Goal: Transaction & Acquisition: Purchase product/service

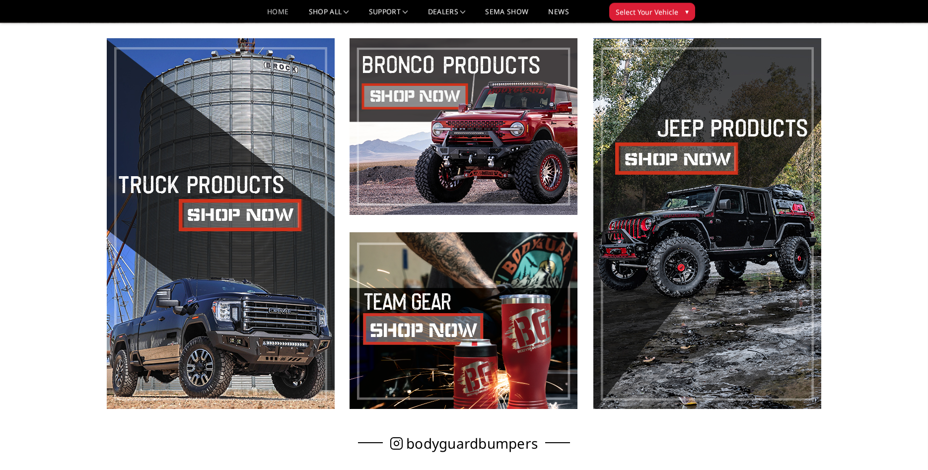
scroll to position [506, 0]
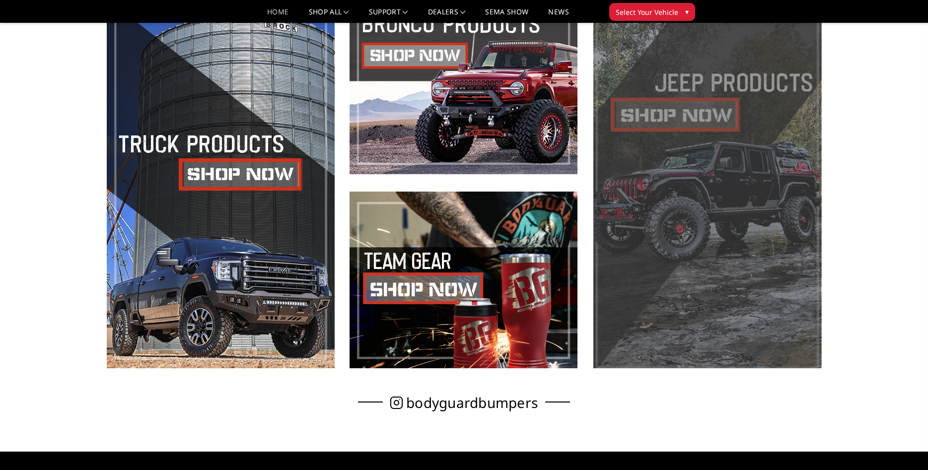
click at [654, 111] on span at bounding box center [707, 183] width 228 height 371
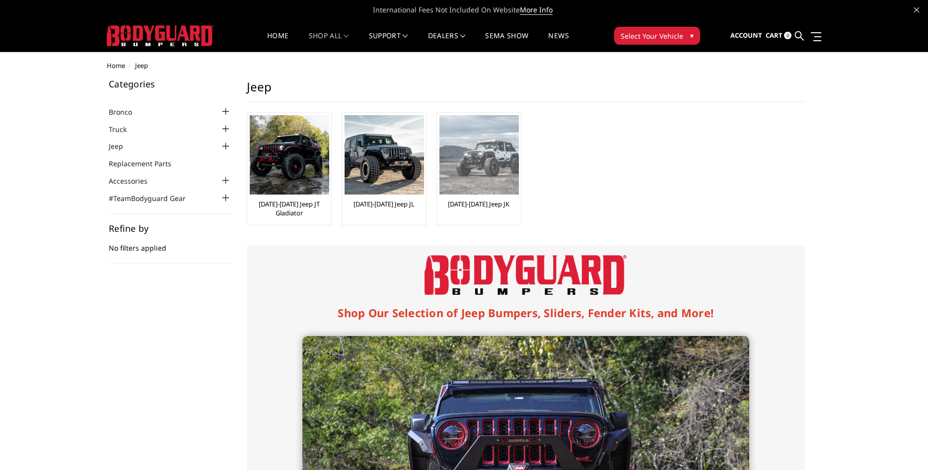
click at [473, 151] on img at bounding box center [478, 154] width 79 height 79
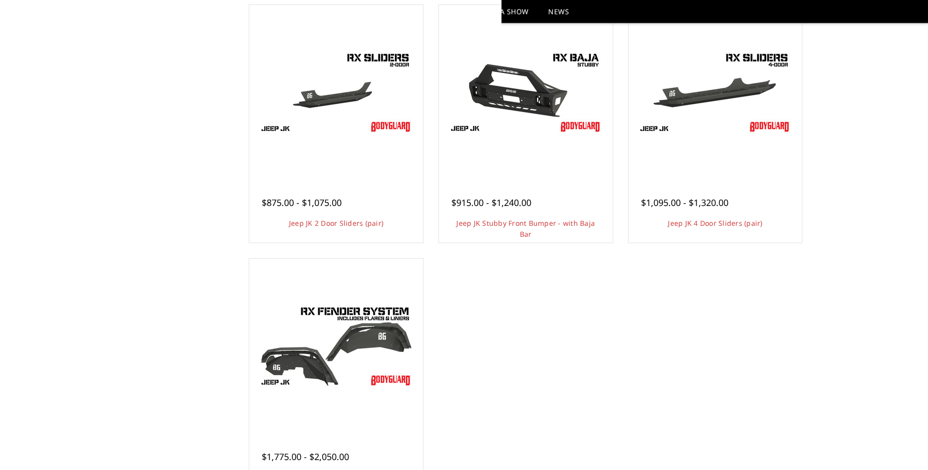
scroll to position [506, 0]
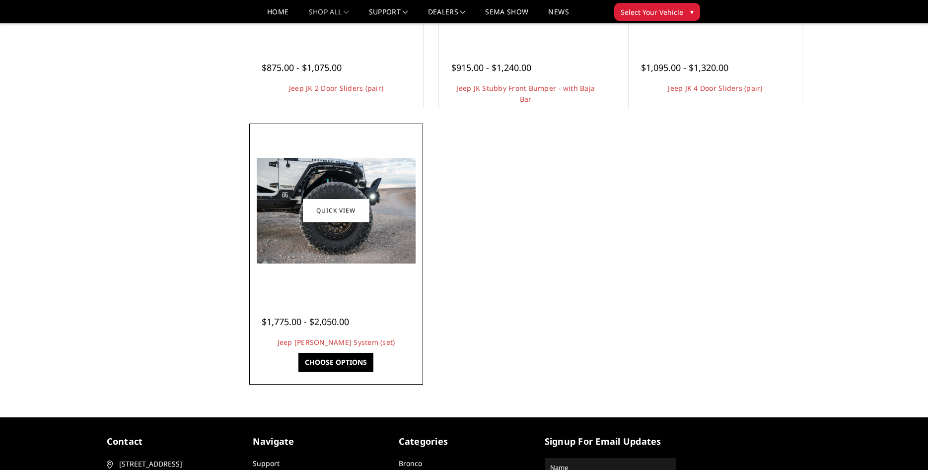
click at [342, 183] on img at bounding box center [336, 211] width 159 height 106
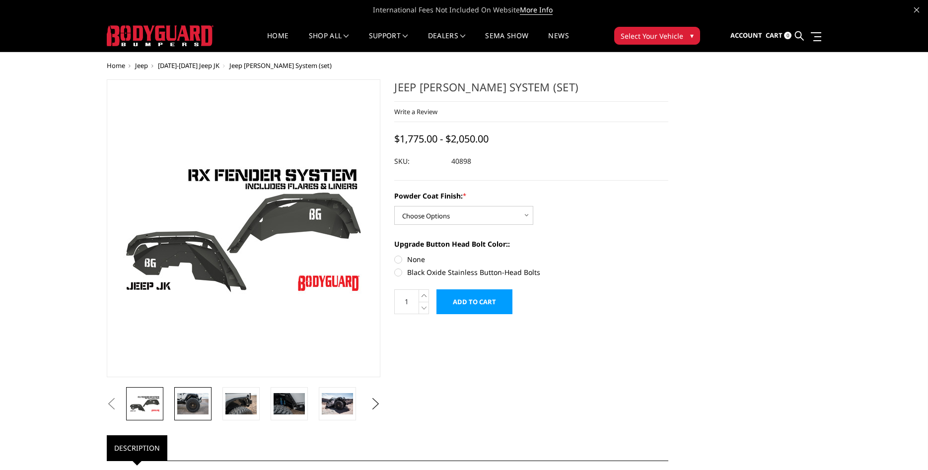
click at [200, 399] on img at bounding box center [192, 403] width 31 height 21
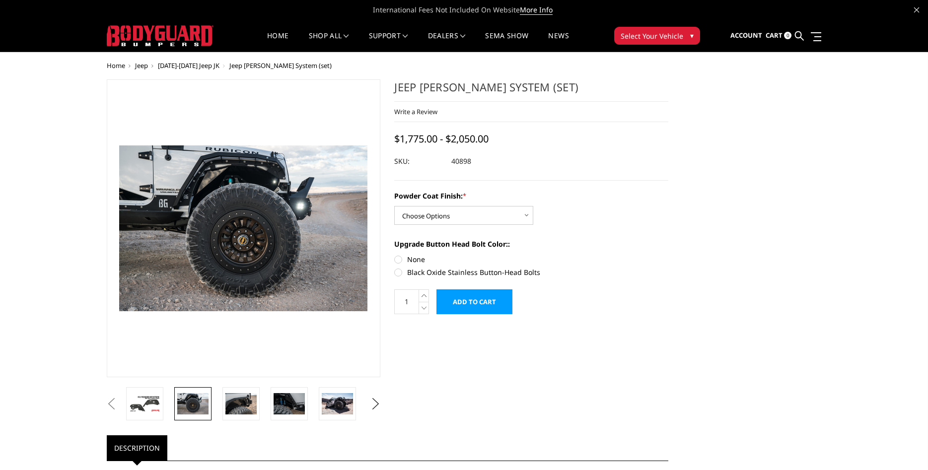
click at [394, 206] on select "Choose Options Bare Metal Textured Black Powder Coat" at bounding box center [463, 215] width 139 height 19
select select "4209"
click option "Textured Black Powder Coat" at bounding box center [0, 0] width 0 height 0
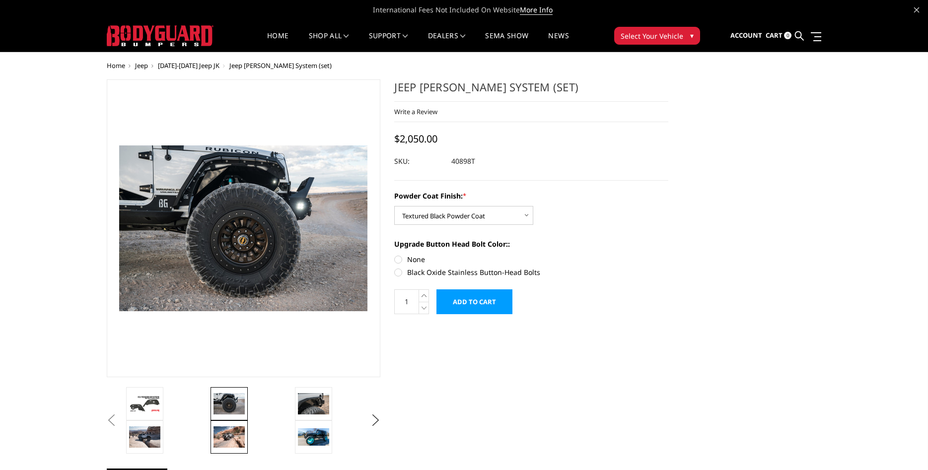
click at [235, 431] on img at bounding box center [228, 436] width 31 height 21
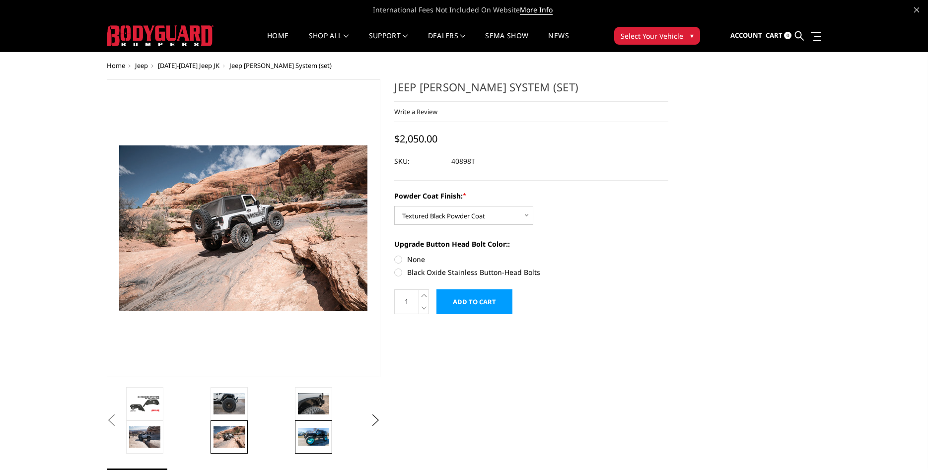
click at [308, 435] on img at bounding box center [313, 436] width 31 height 17
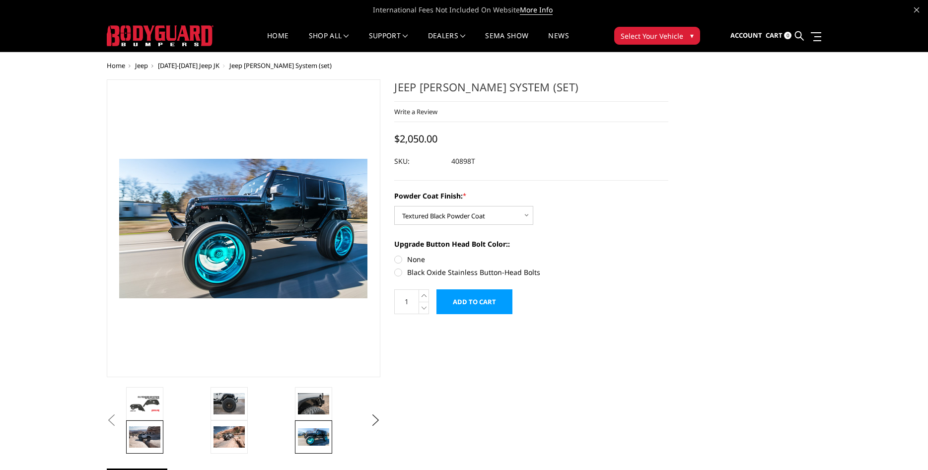
click at [145, 431] on img at bounding box center [144, 436] width 31 height 21
